Goal: Task Accomplishment & Management: Use online tool/utility

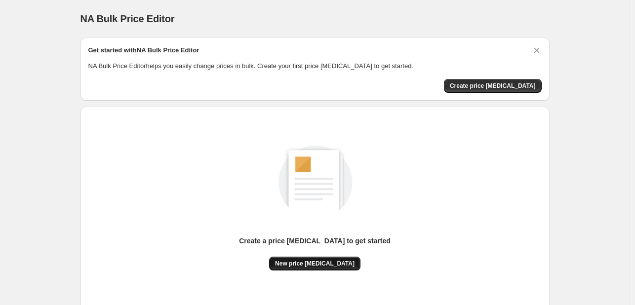
click at [284, 263] on button "New price [MEDICAL_DATA]" at bounding box center [314, 264] width 91 height 14
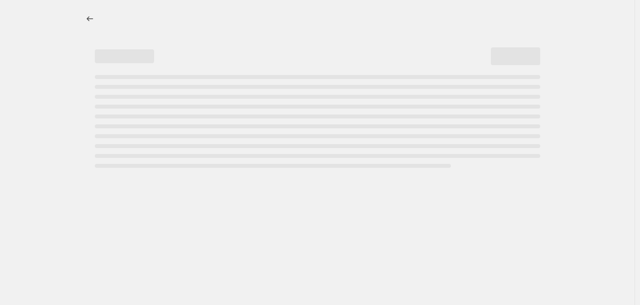
select select "percentage"
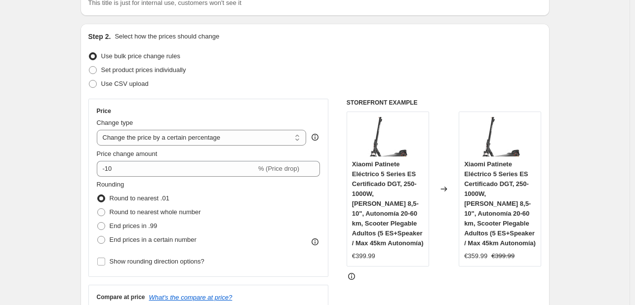
scroll to position [99, 0]
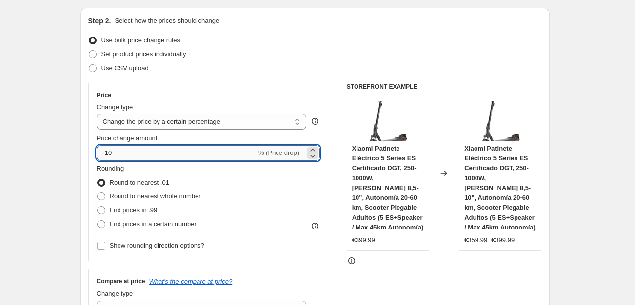
click at [172, 151] on input "-10" at bounding box center [177, 153] width 160 height 16
type input "-1"
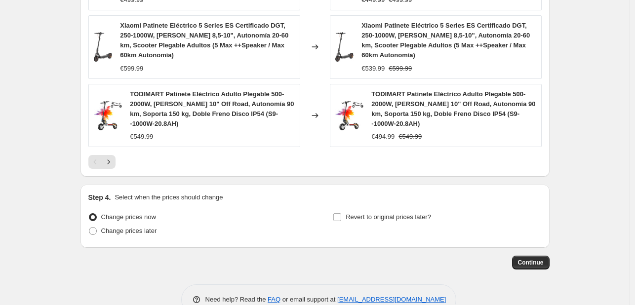
scroll to position [797, 0]
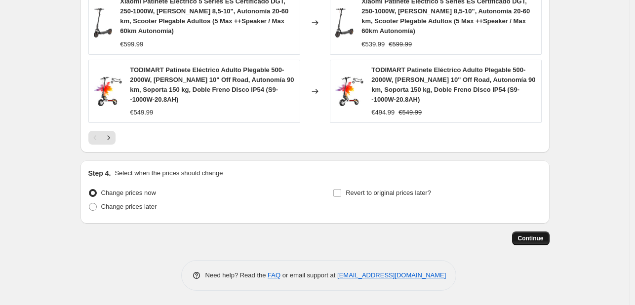
type input "-30"
click at [532, 240] on span "Continue" at bounding box center [531, 239] width 26 height 8
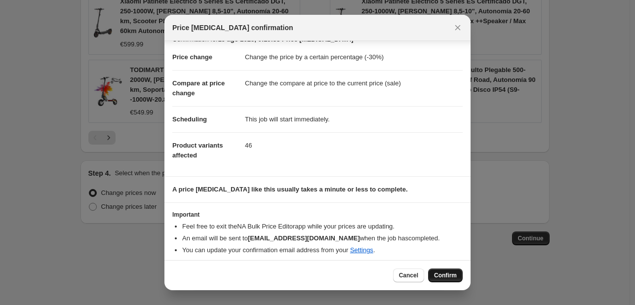
scroll to position [19, 0]
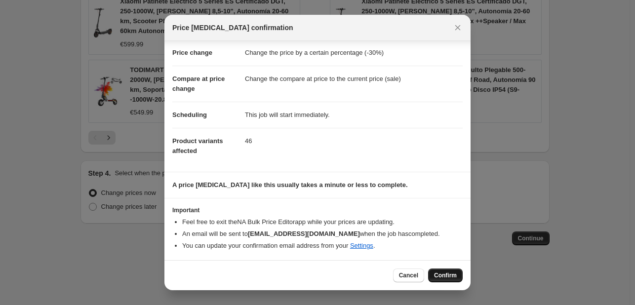
click at [441, 277] on span "Confirm" at bounding box center [445, 276] width 23 height 8
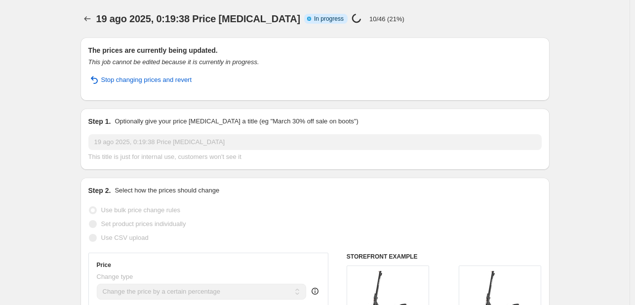
select select "percentage"
